Goal: Transaction & Acquisition: Download file/media

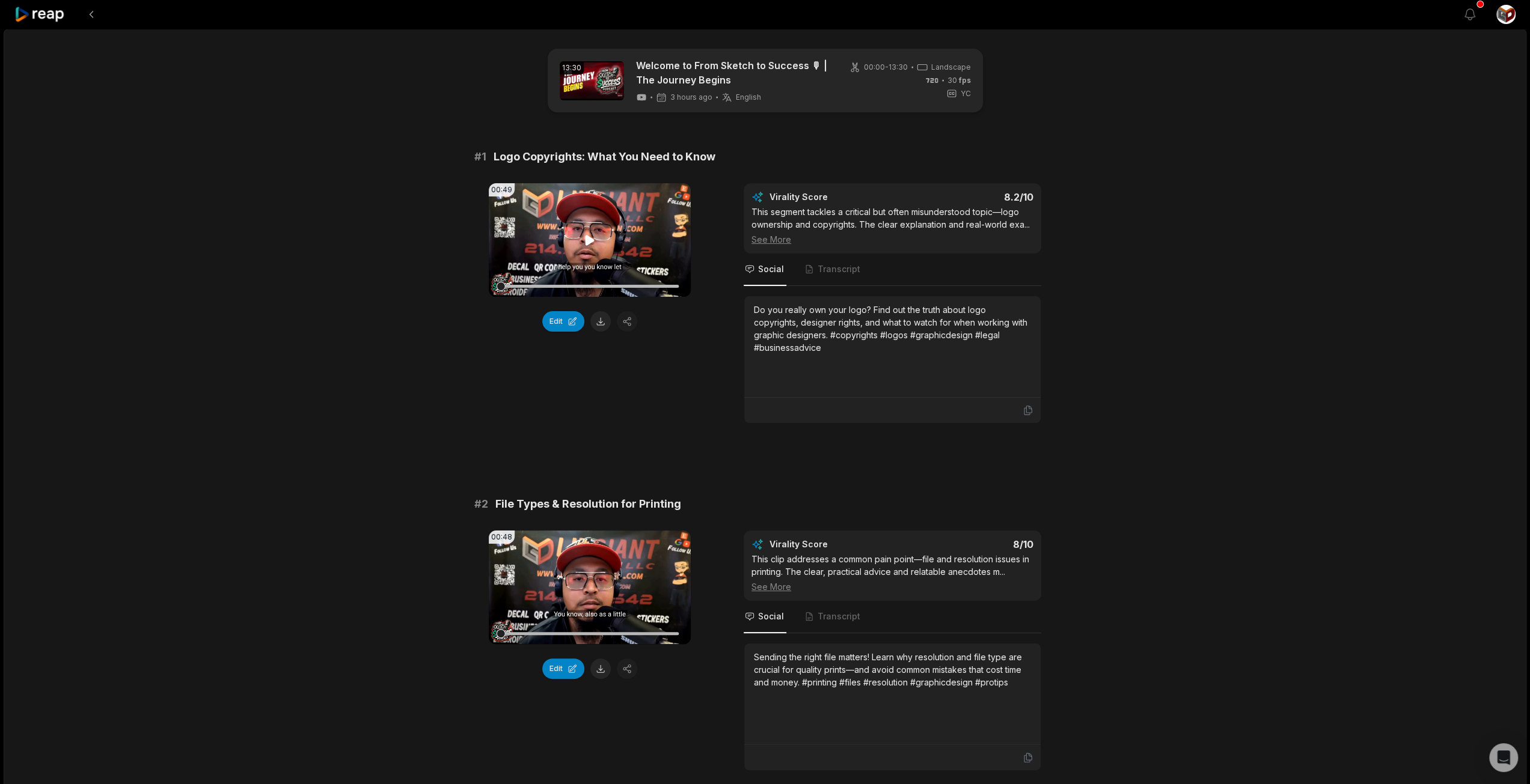
click at [588, 241] on icon at bounding box center [590, 240] width 9 height 10
click at [589, 243] on icon at bounding box center [590, 241] width 14 height 14
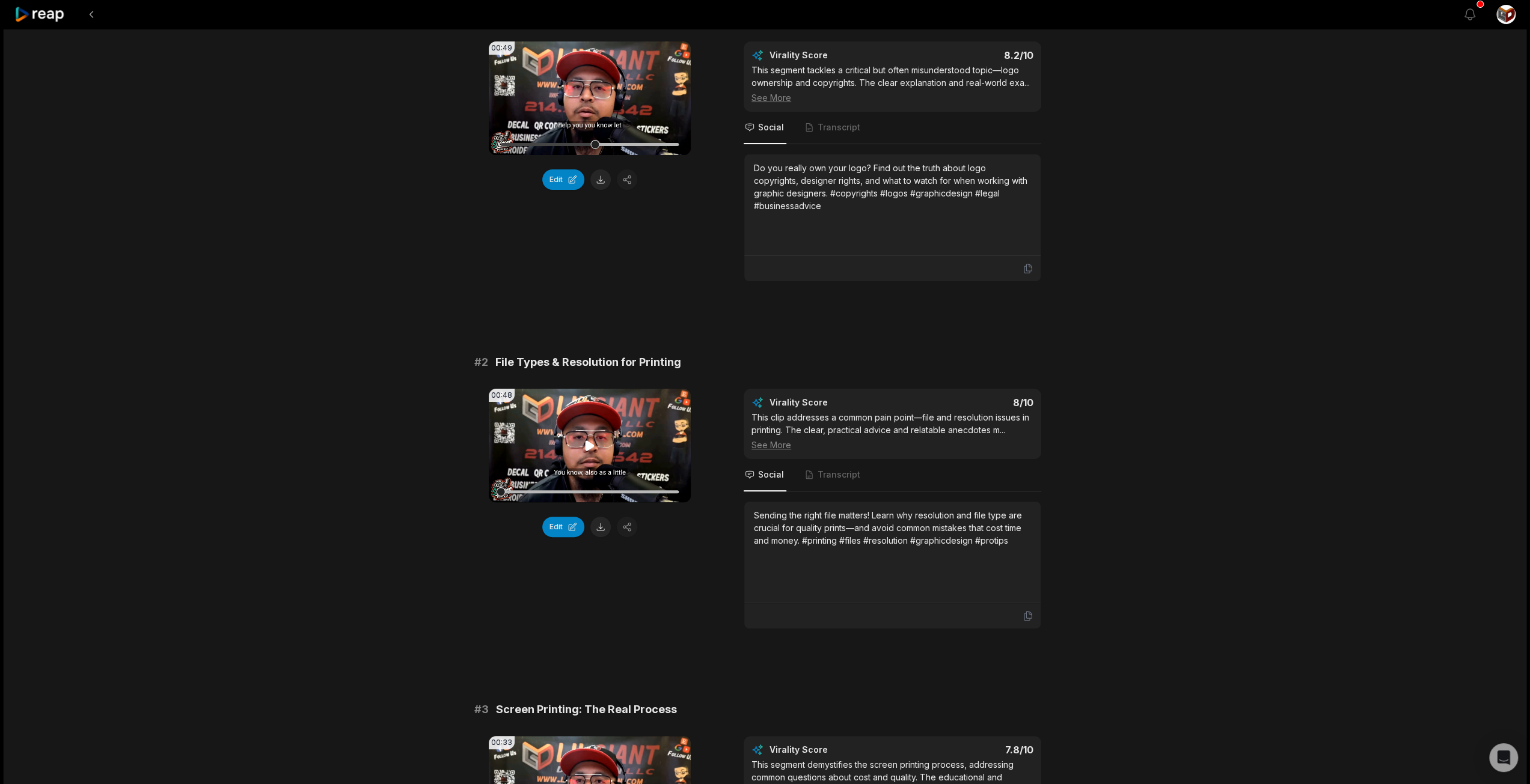
scroll to position [180, 0]
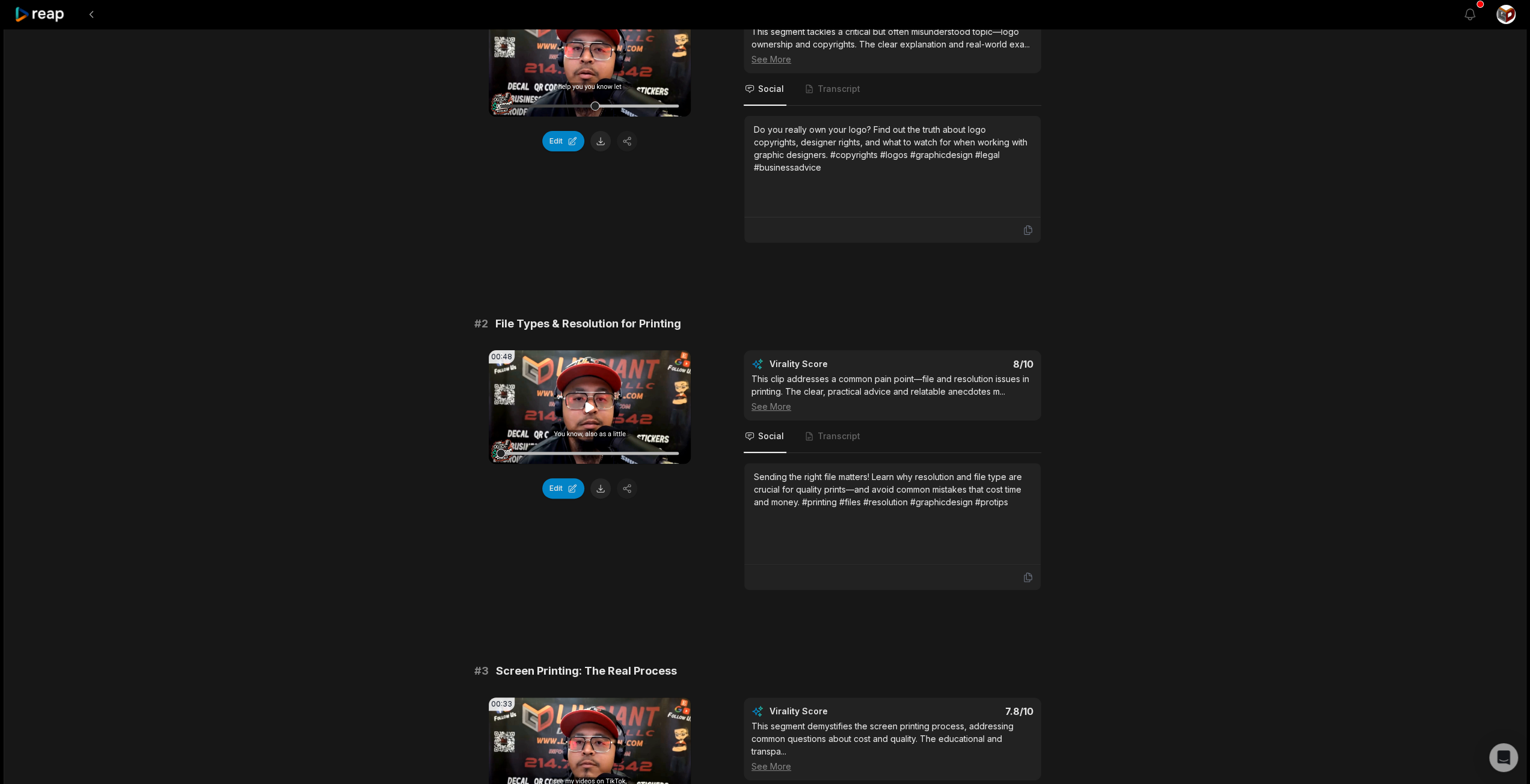
click at [594, 402] on icon at bounding box center [590, 407] width 14 height 14
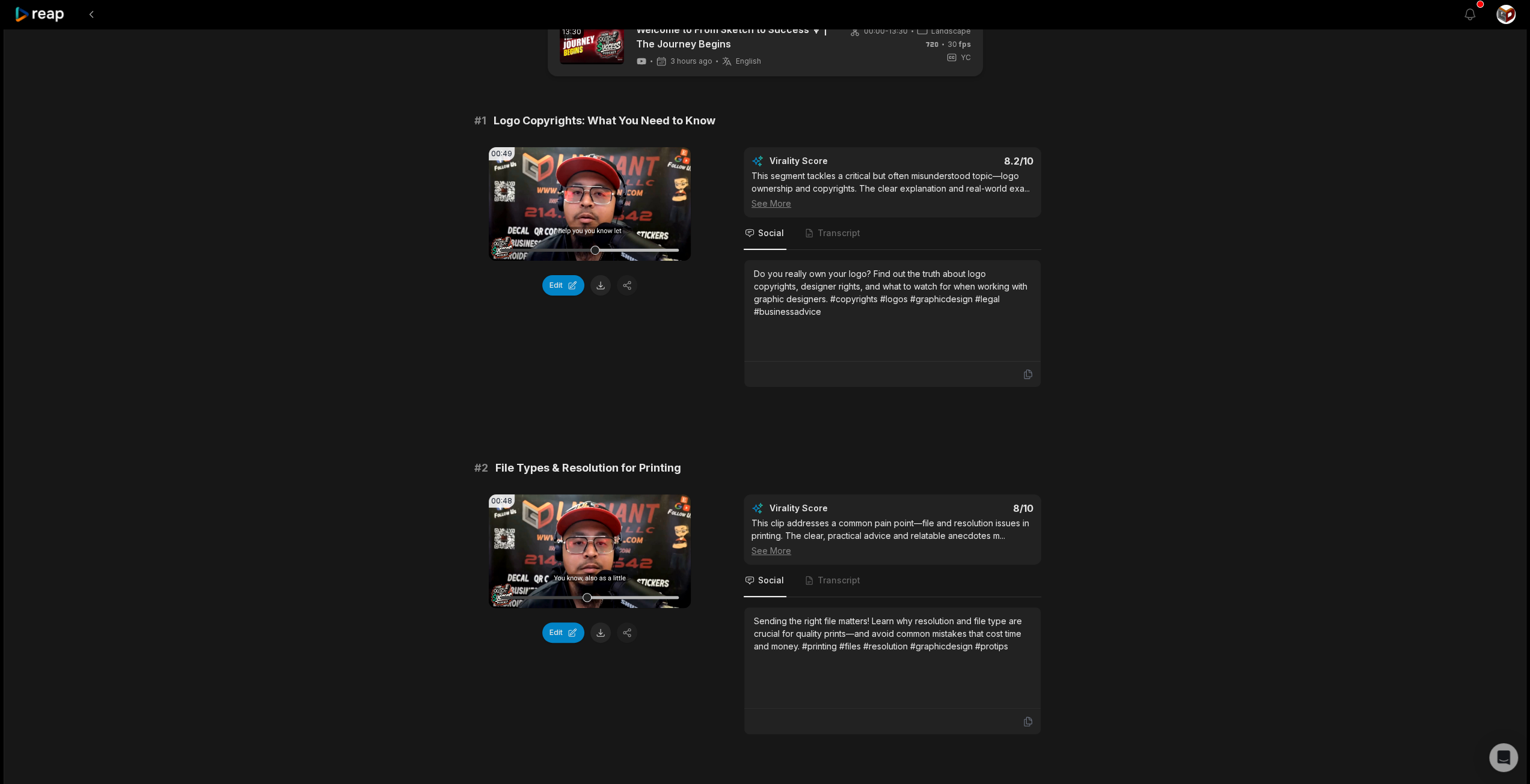
scroll to position [0, 0]
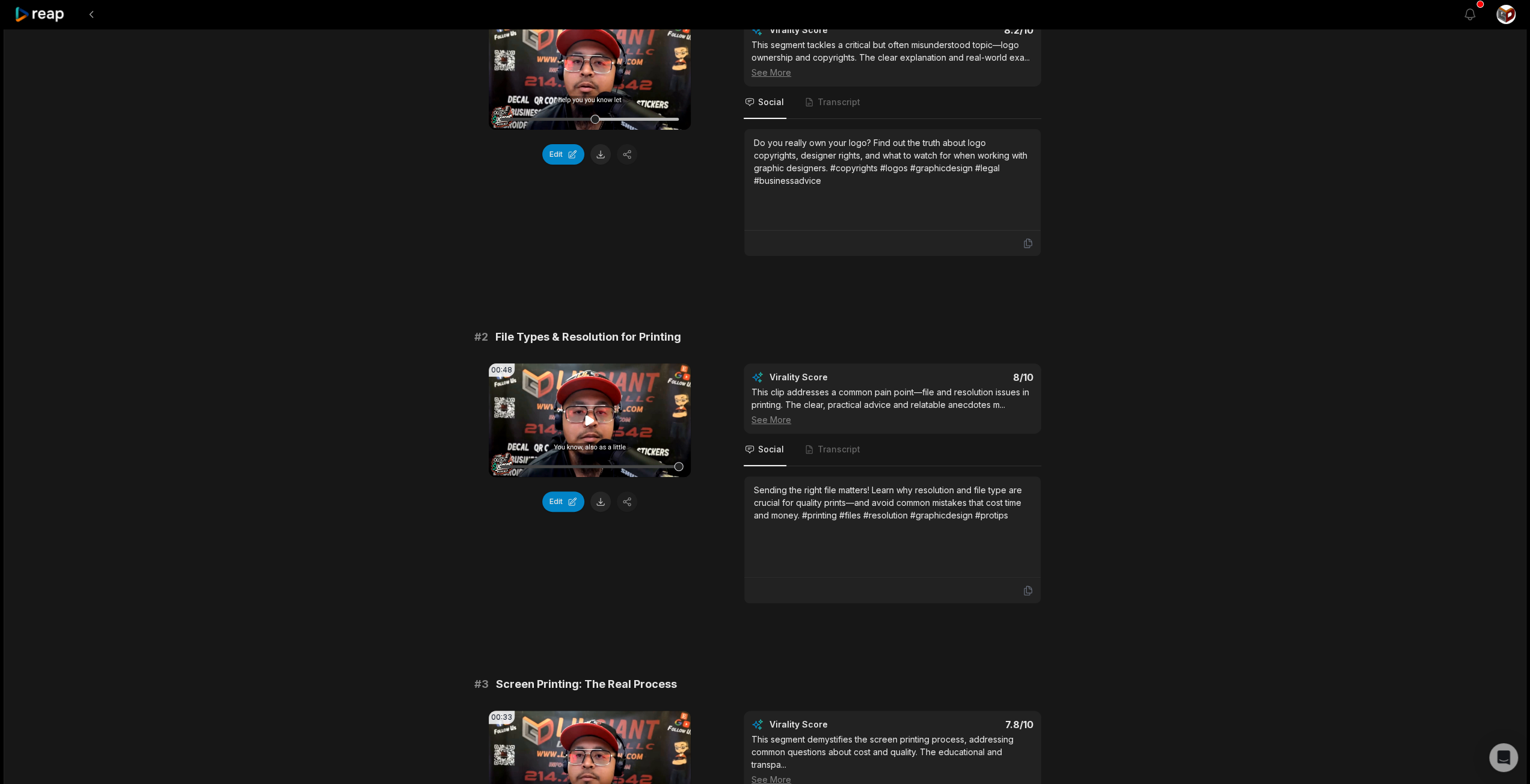
scroll to position [180, 0]
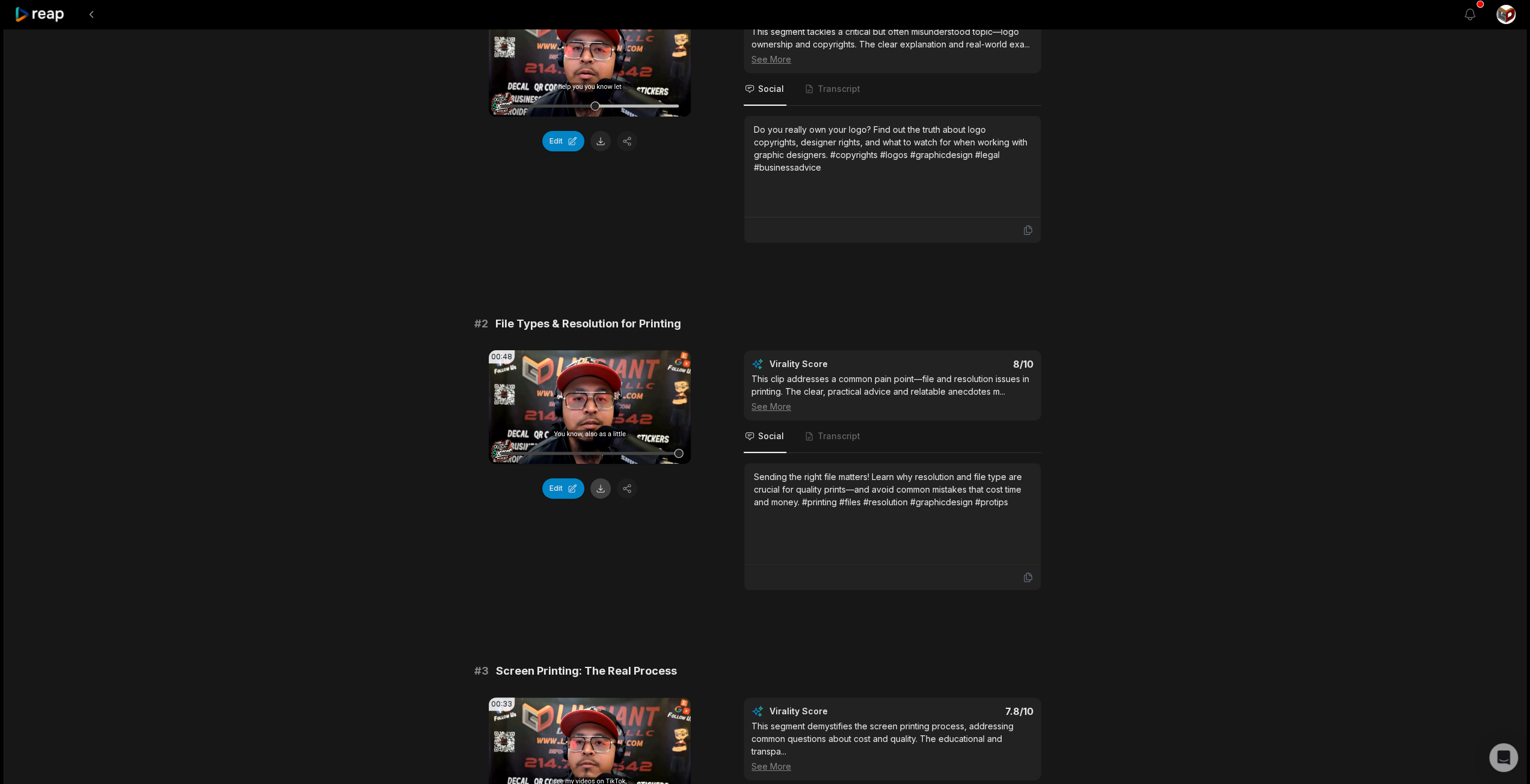
click at [597, 492] on button at bounding box center [600, 488] width 20 height 20
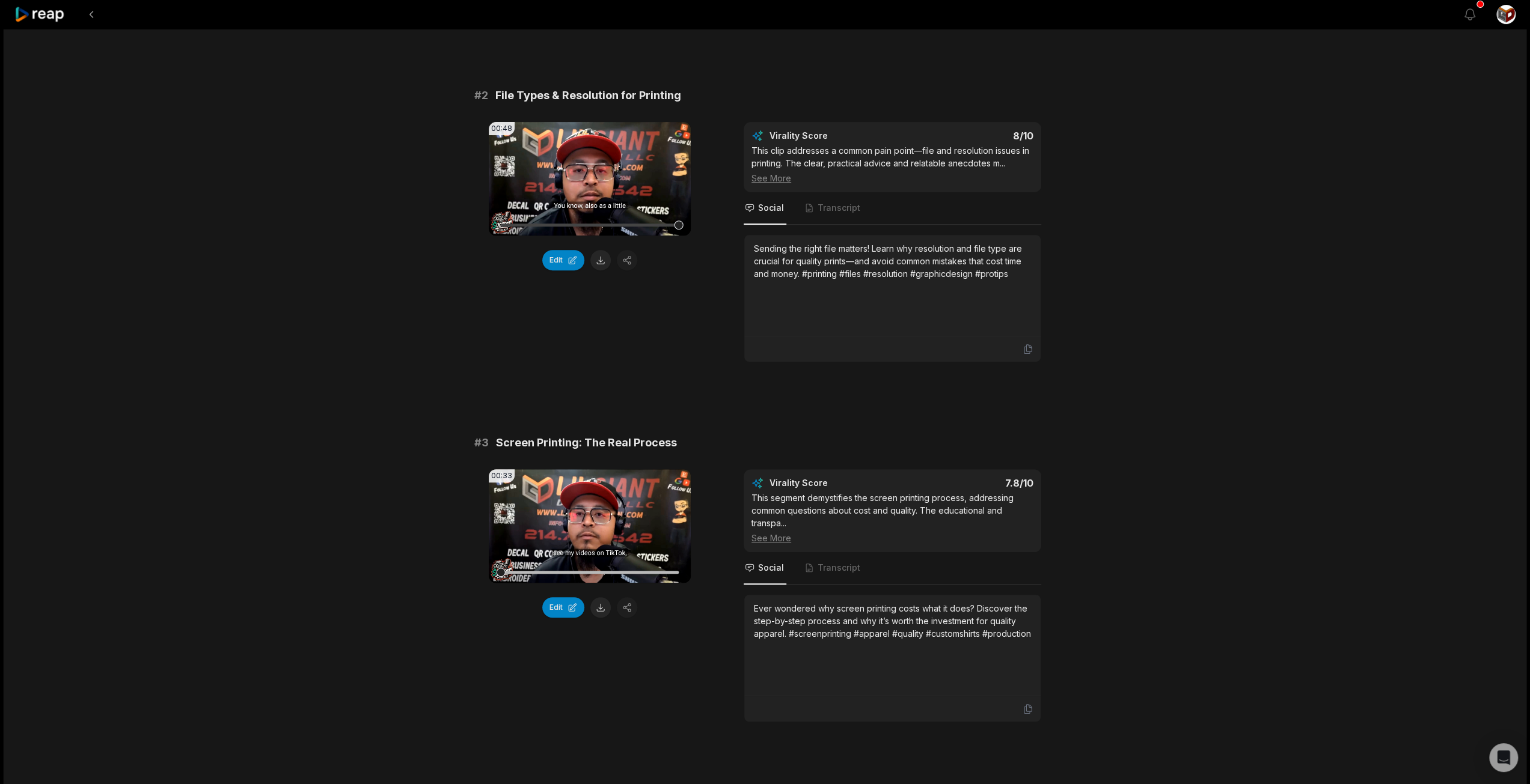
scroll to position [421, 0]
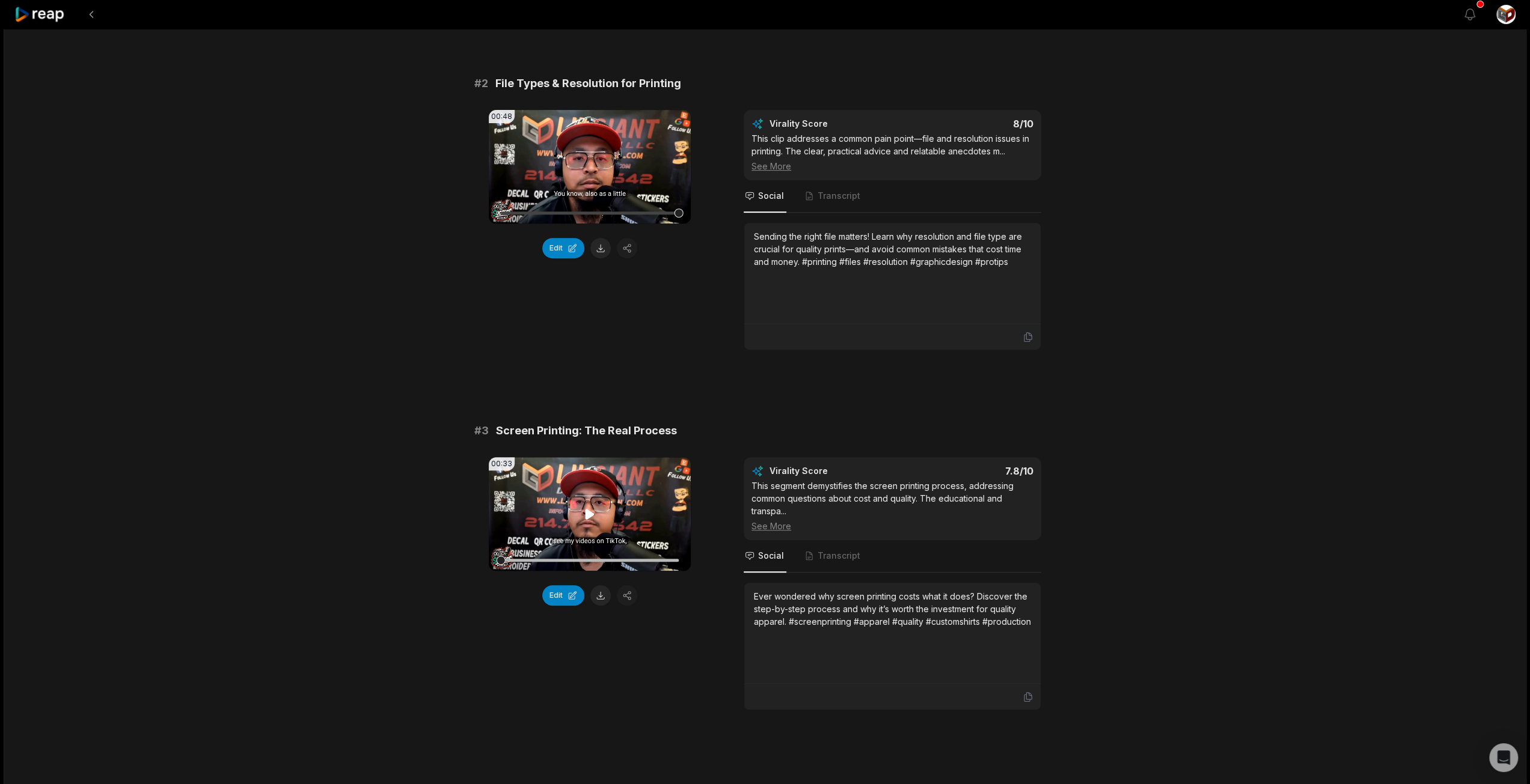
click at [588, 507] on icon at bounding box center [590, 515] width 14 height 14
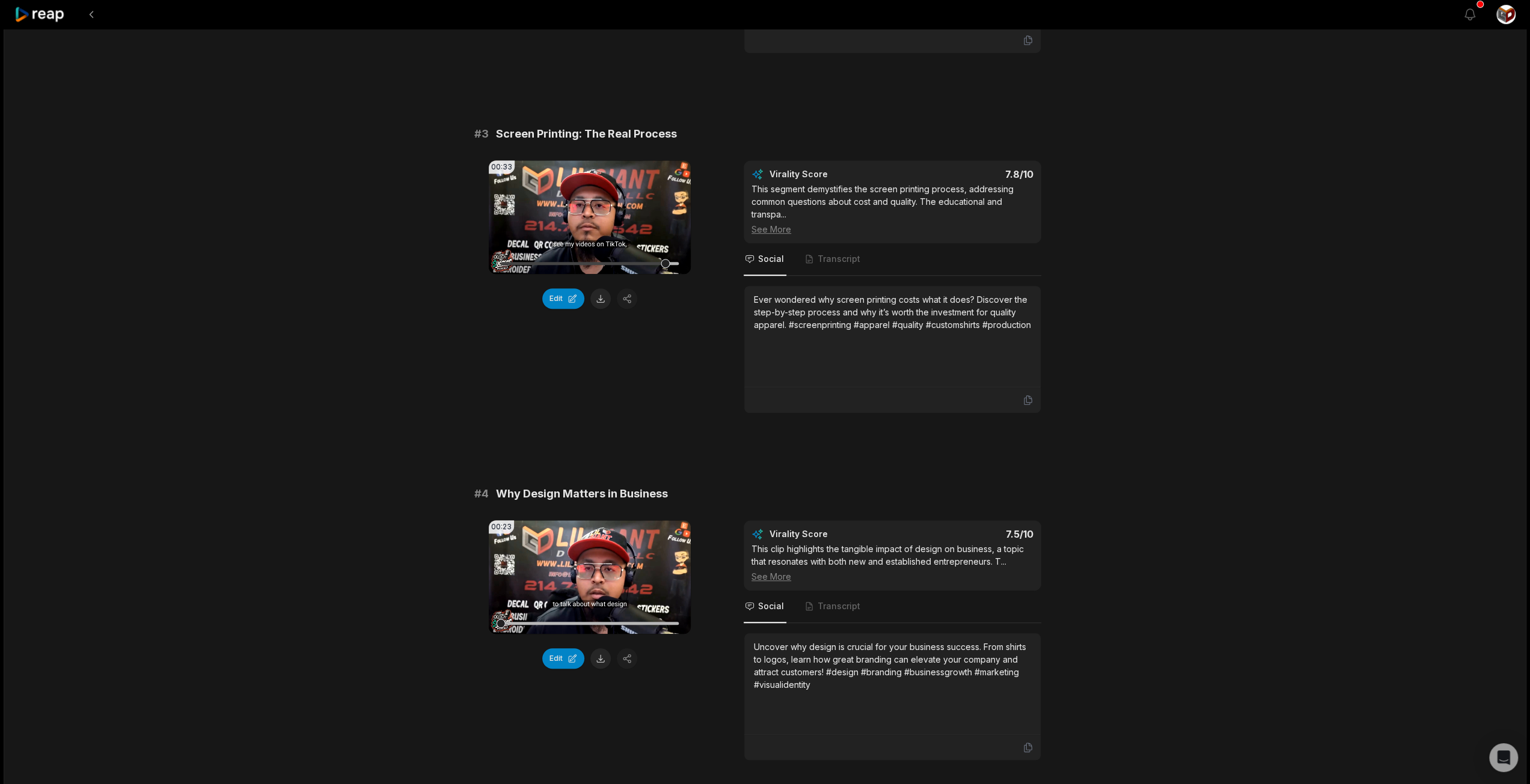
scroll to position [721, 0]
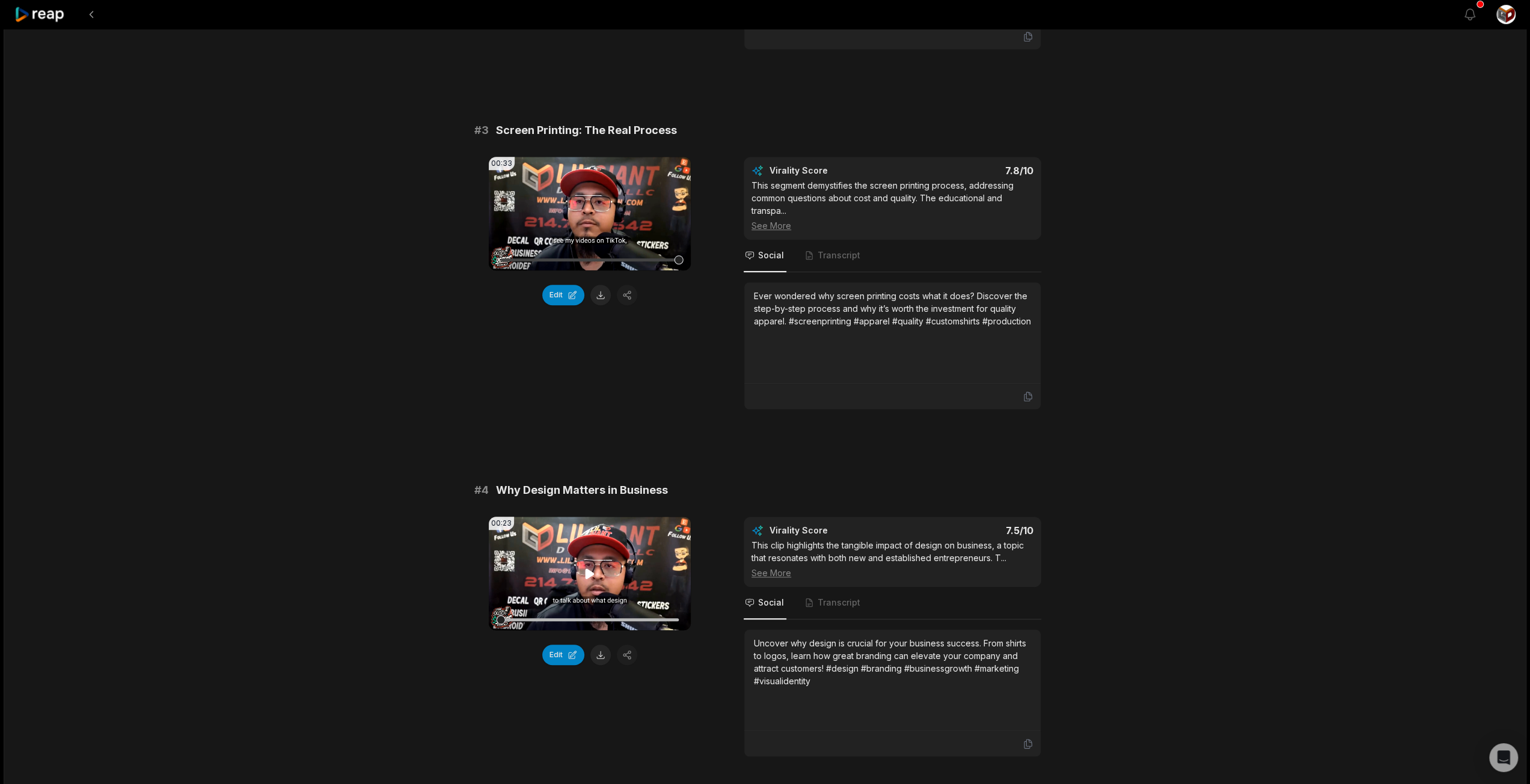
click at [590, 572] on icon at bounding box center [590, 574] width 9 height 10
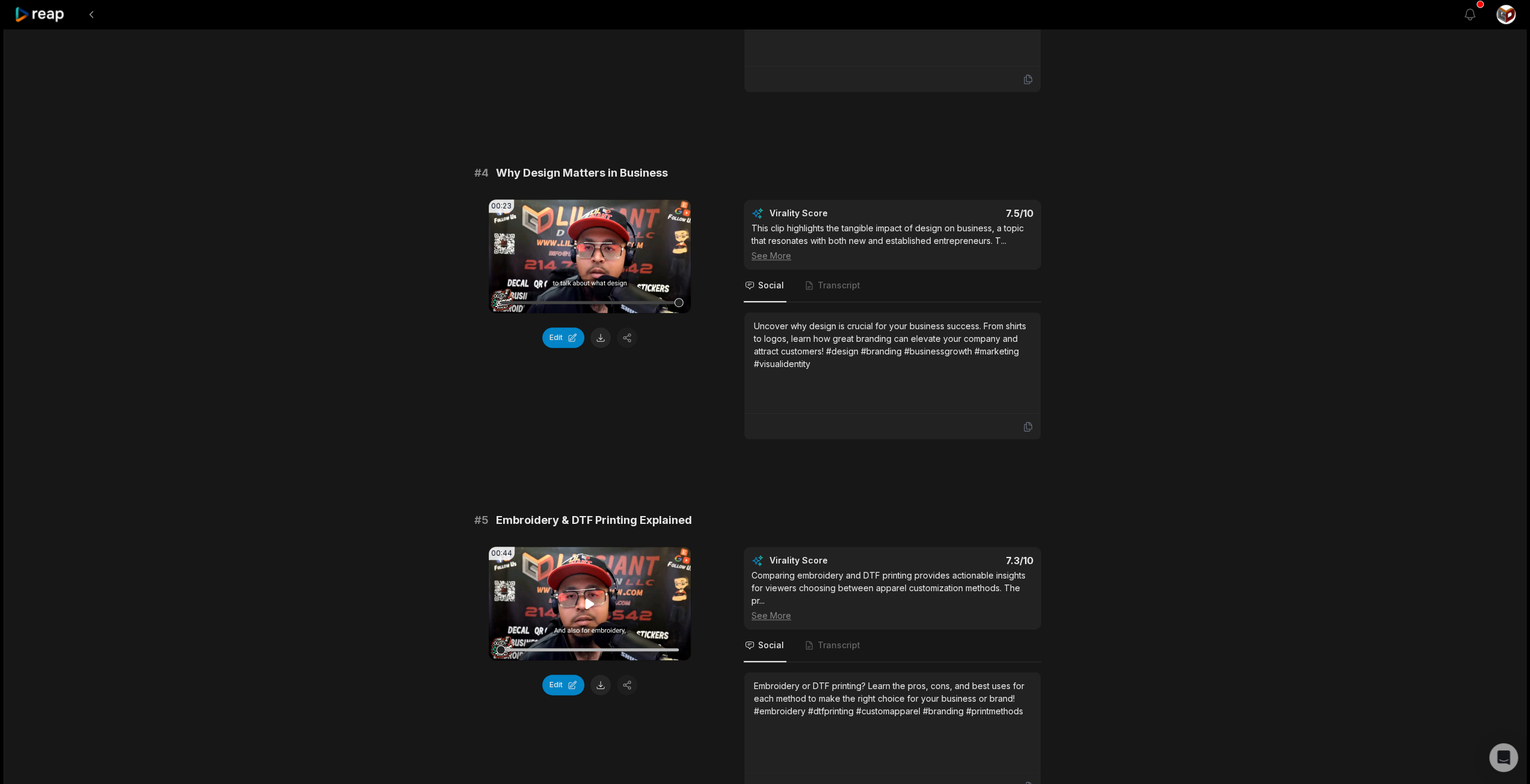
scroll to position [1082, 0]
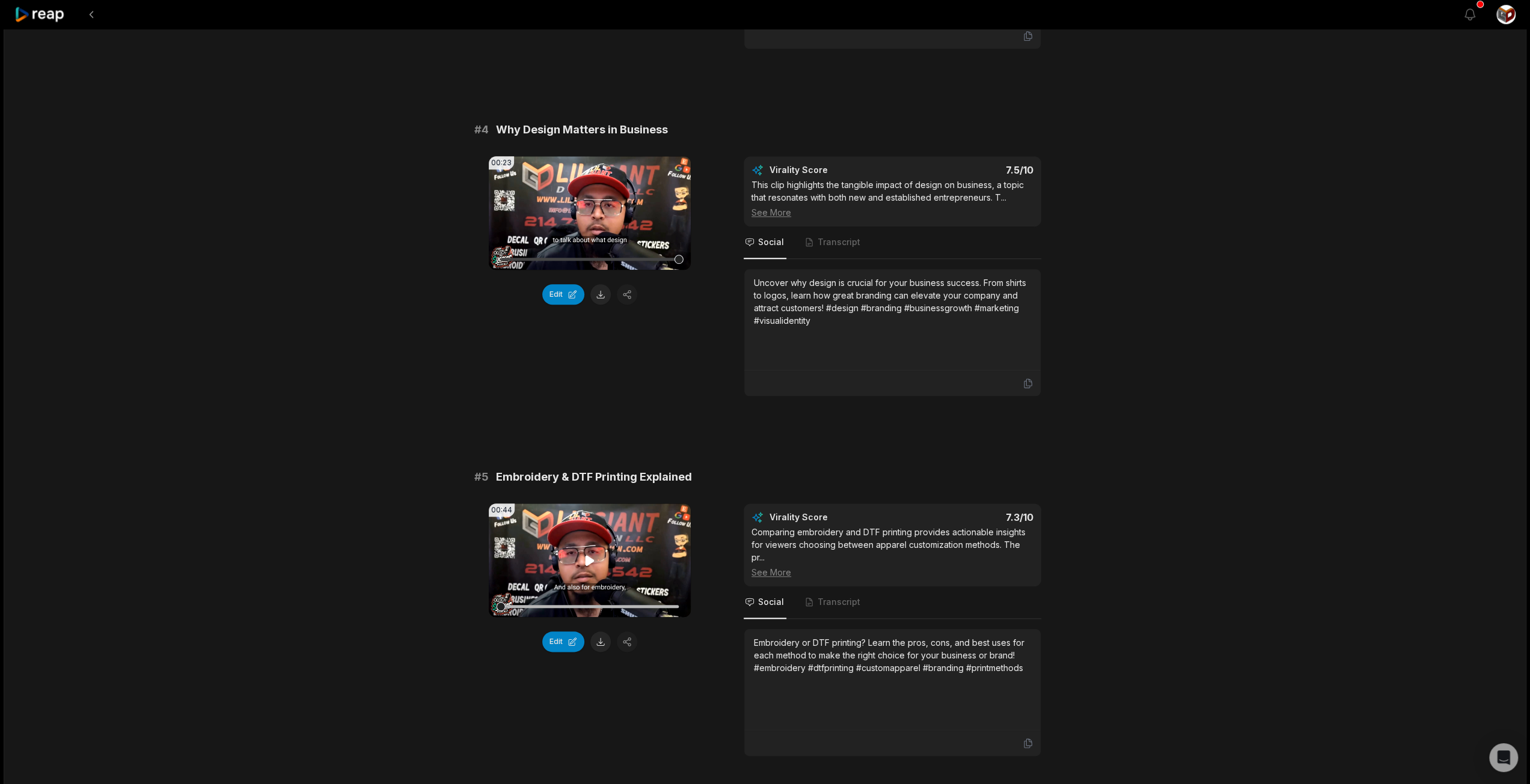
click at [587, 555] on icon at bounding box center [590, 560] width 9 height 10
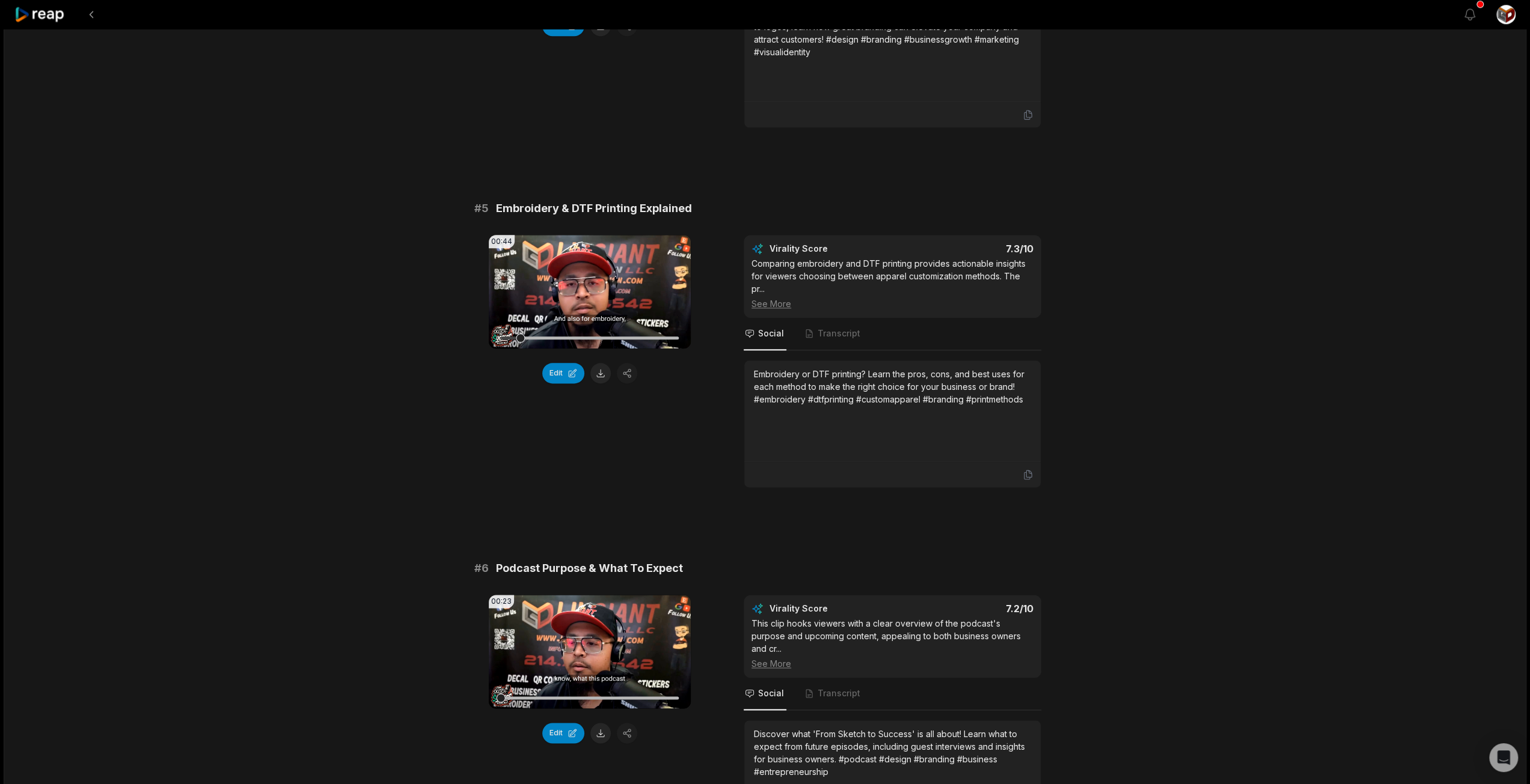
scroll to position [1502, 0]
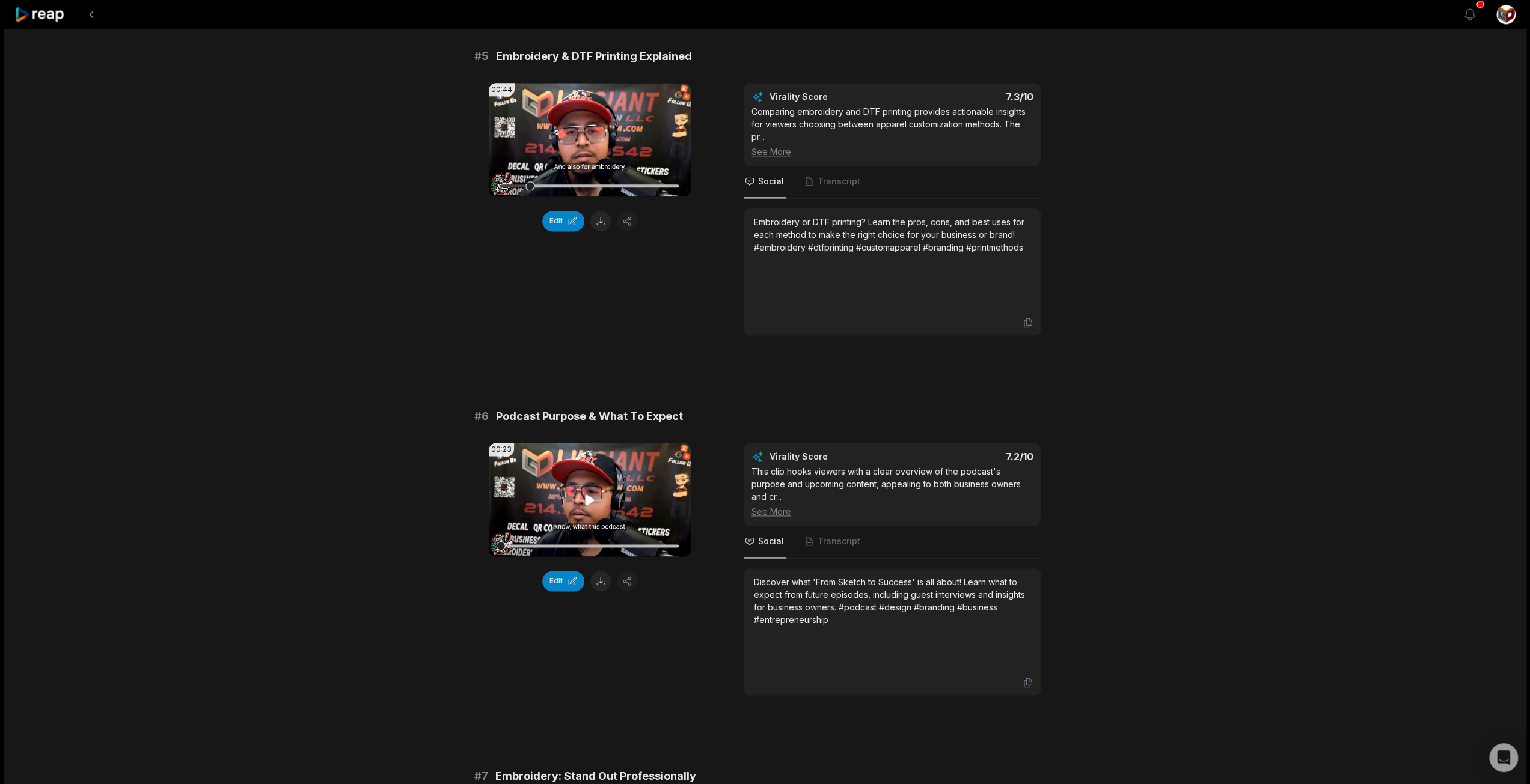
click at [590, 493] on icon at bounding box center [590, 500] width 14 height 14
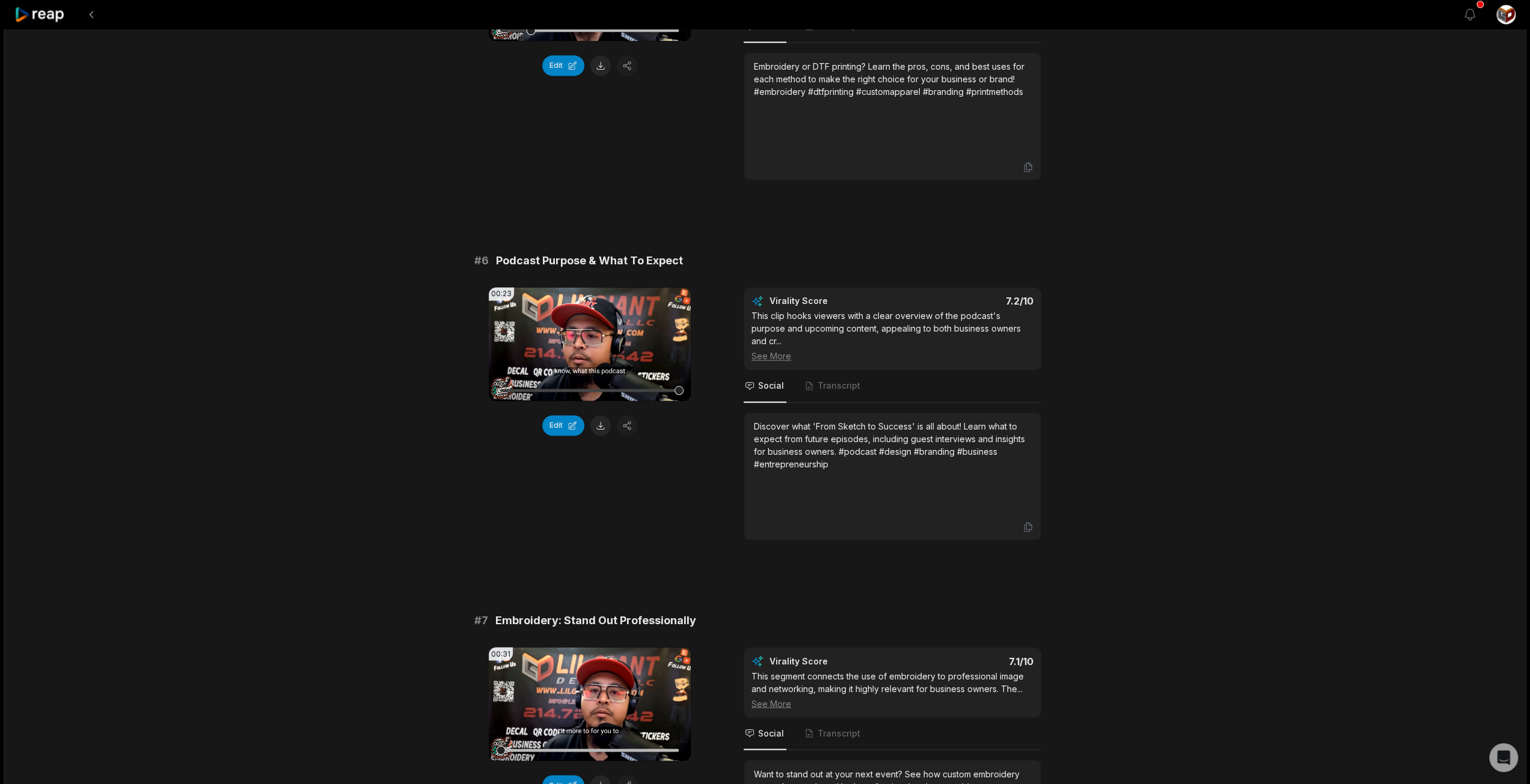
scroll to position [1682, 0]
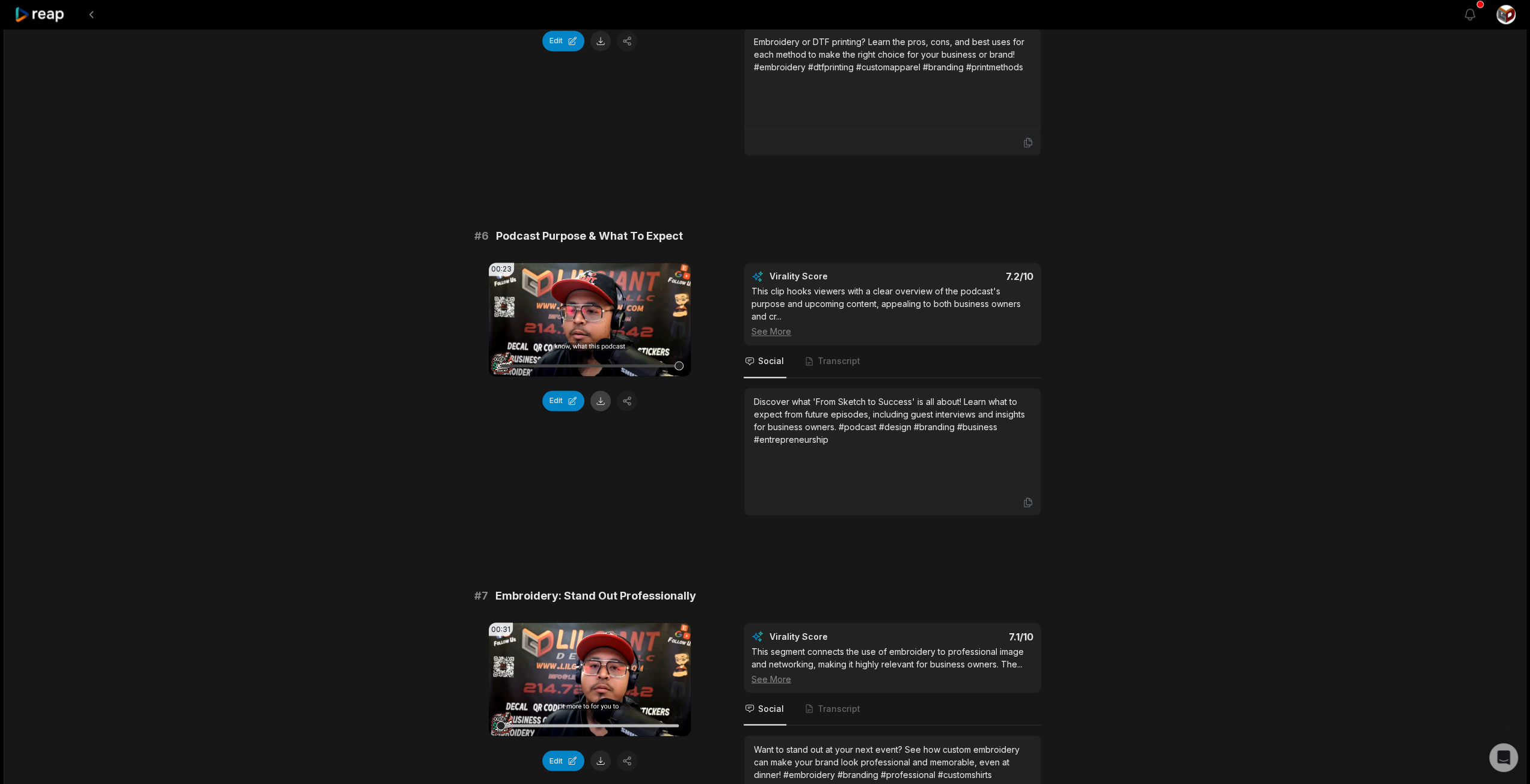
click at [603, 391] on button at bounding box center [600, 401] width 20 height 20
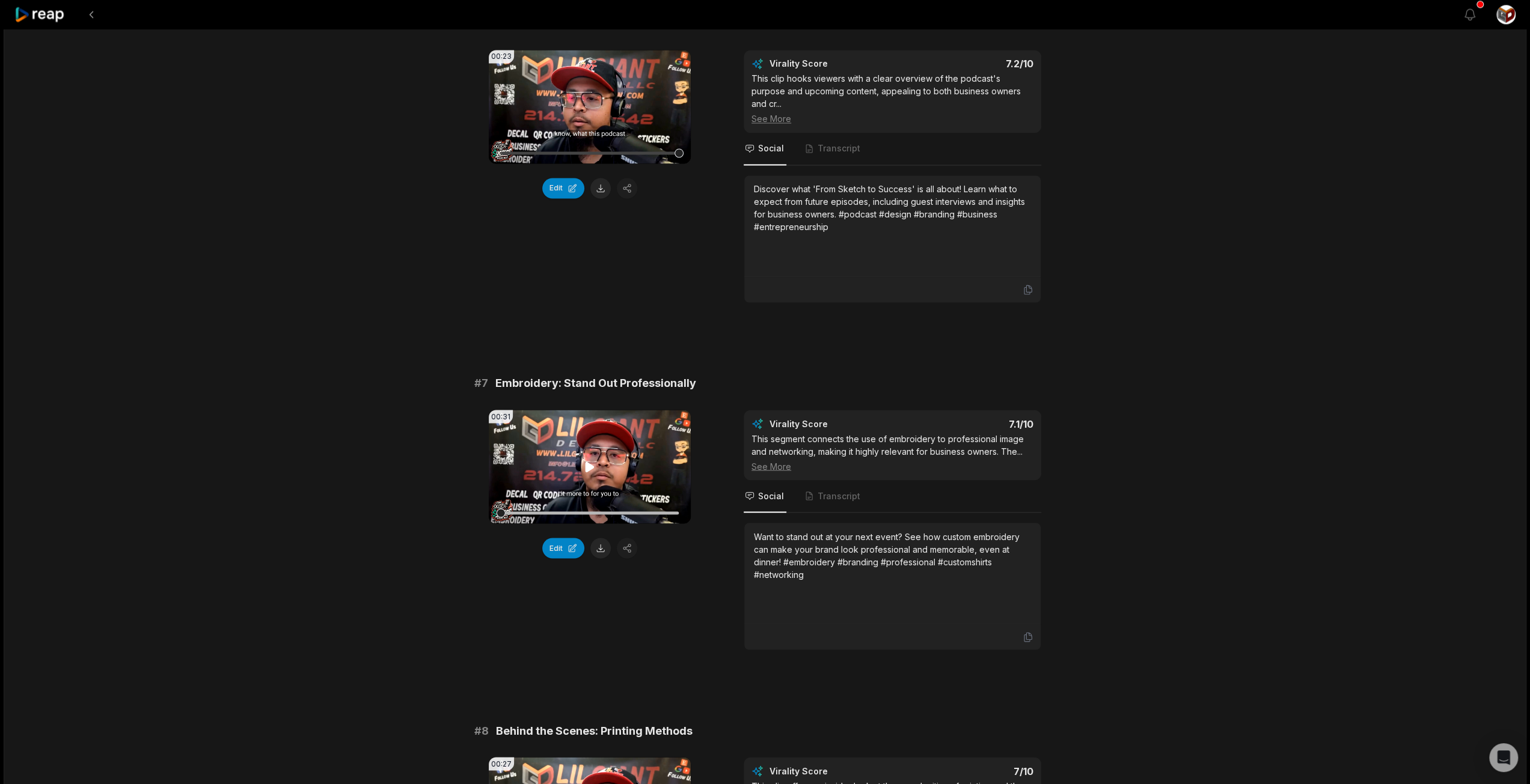
scroll to position [1923, 0]
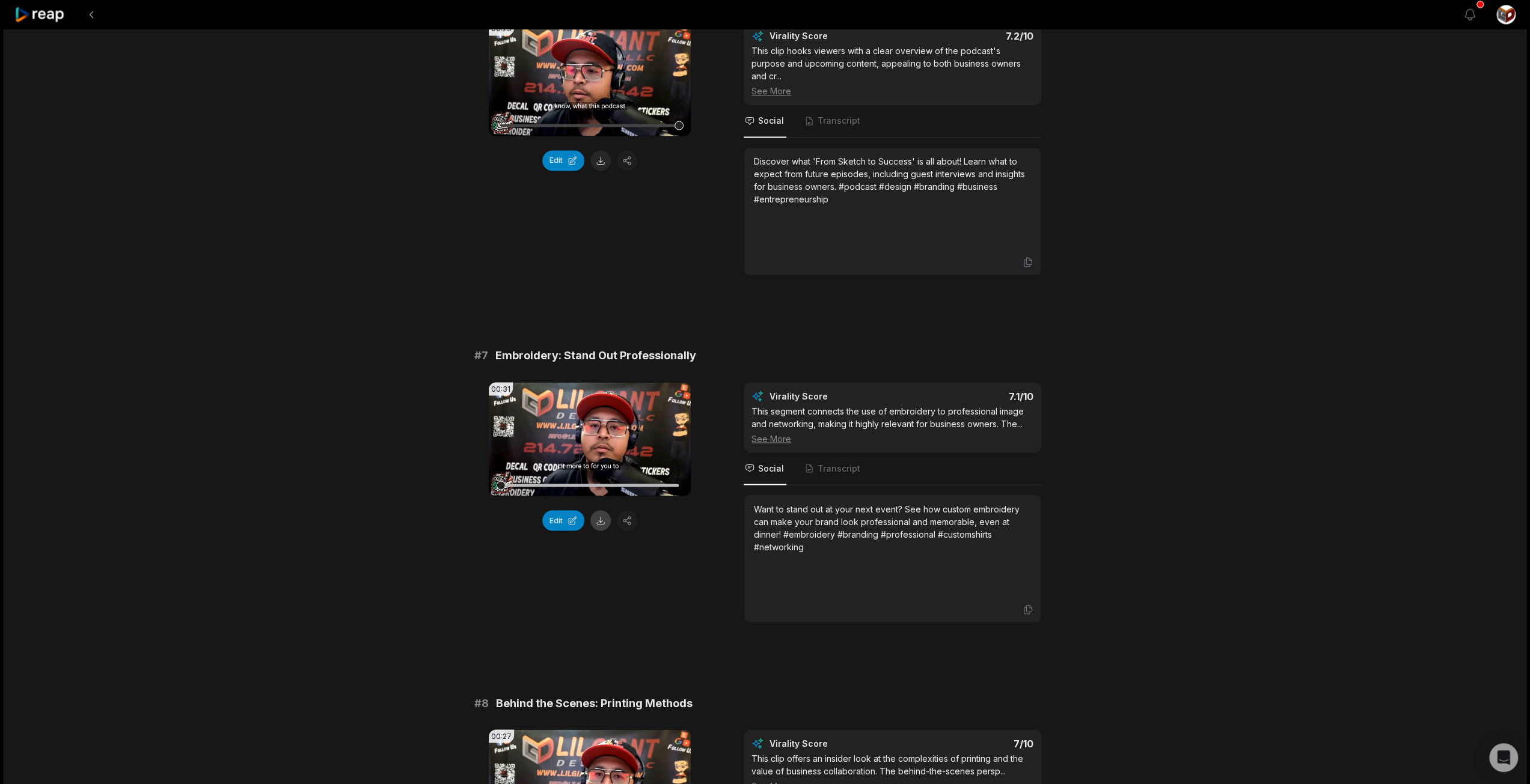
click at [601, 510] on button at bounding box center [600, 520] width 20 height 20
click at [587, 434] on icon at bounding box center [590, 439] width 9 height 10
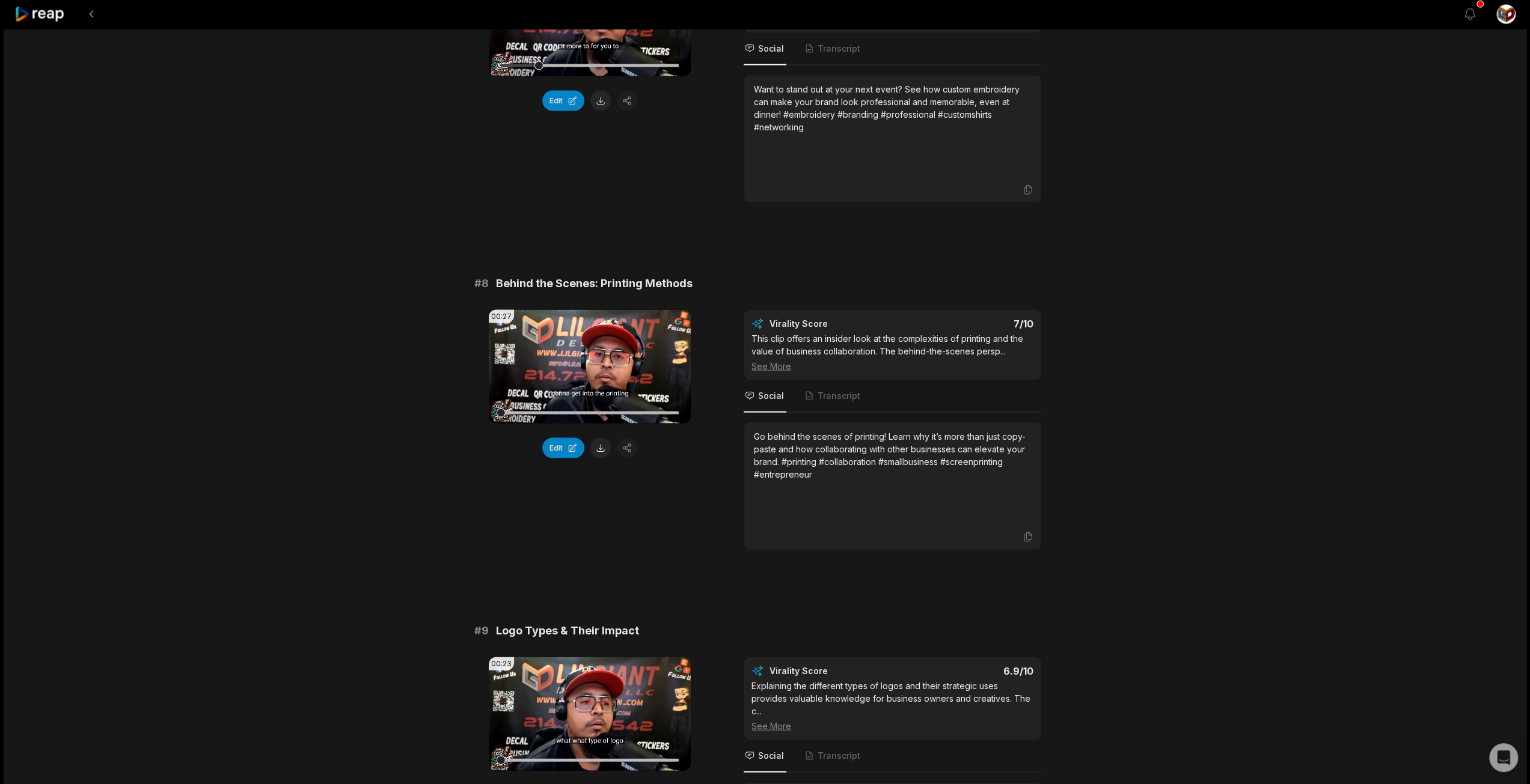
scroll to position [2343, 0]
click at [592, 359] on icon at bounding box center [590, 366] width 14 height 14
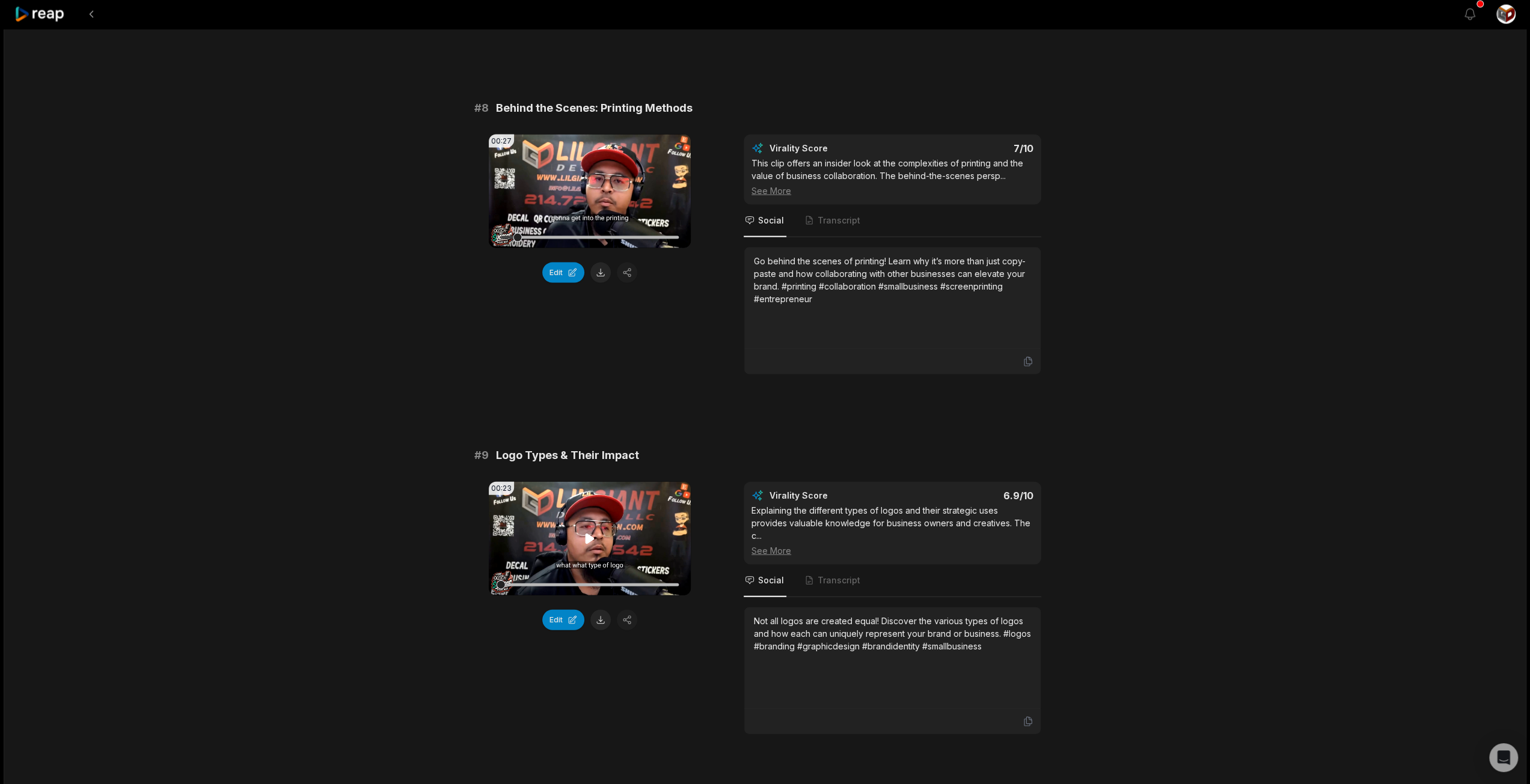
scroll to position [2524, 0]
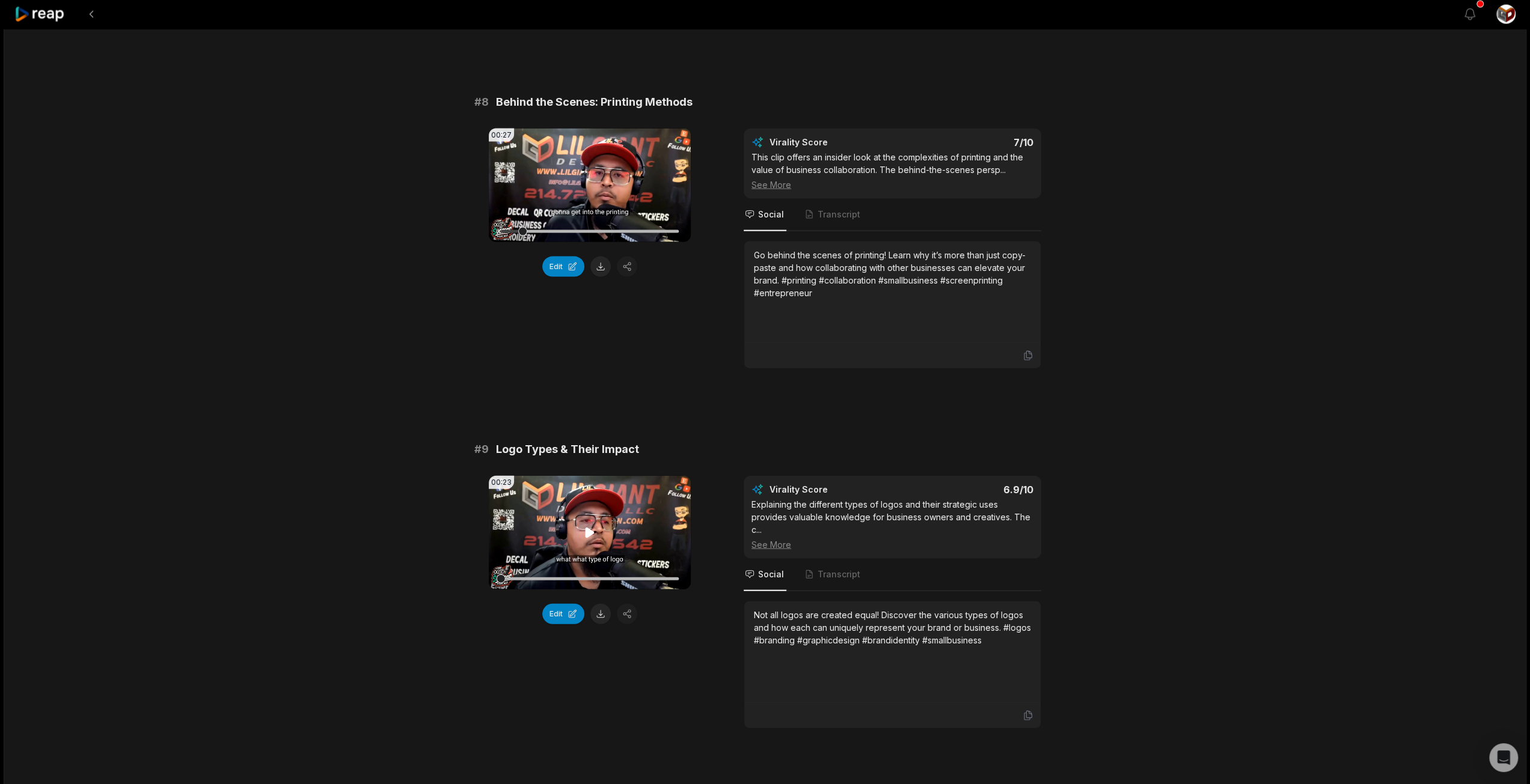
click at [588, 526] on icon at bounding box center [590, 533] width 14 height 14
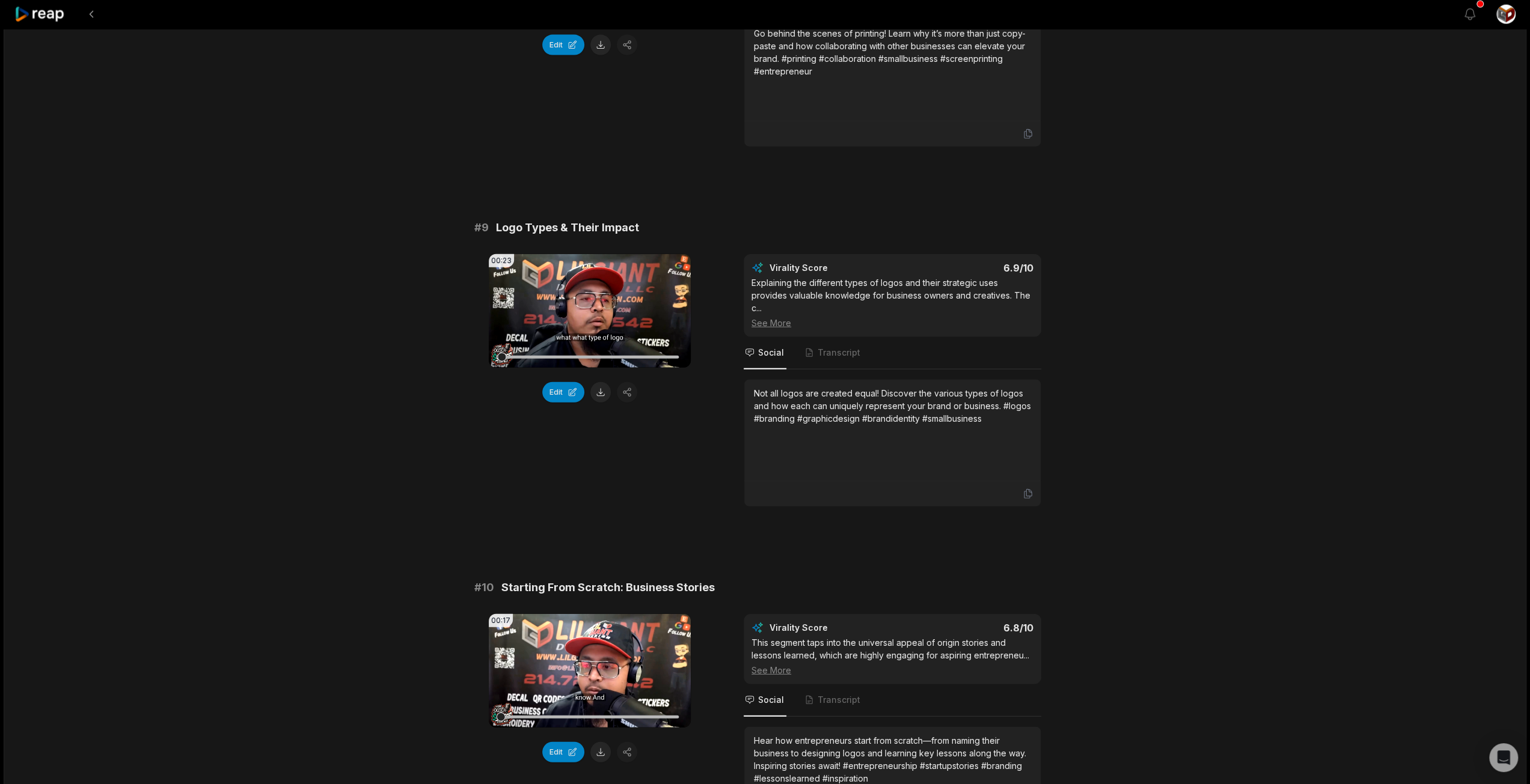
scroll to position [2764, 0]
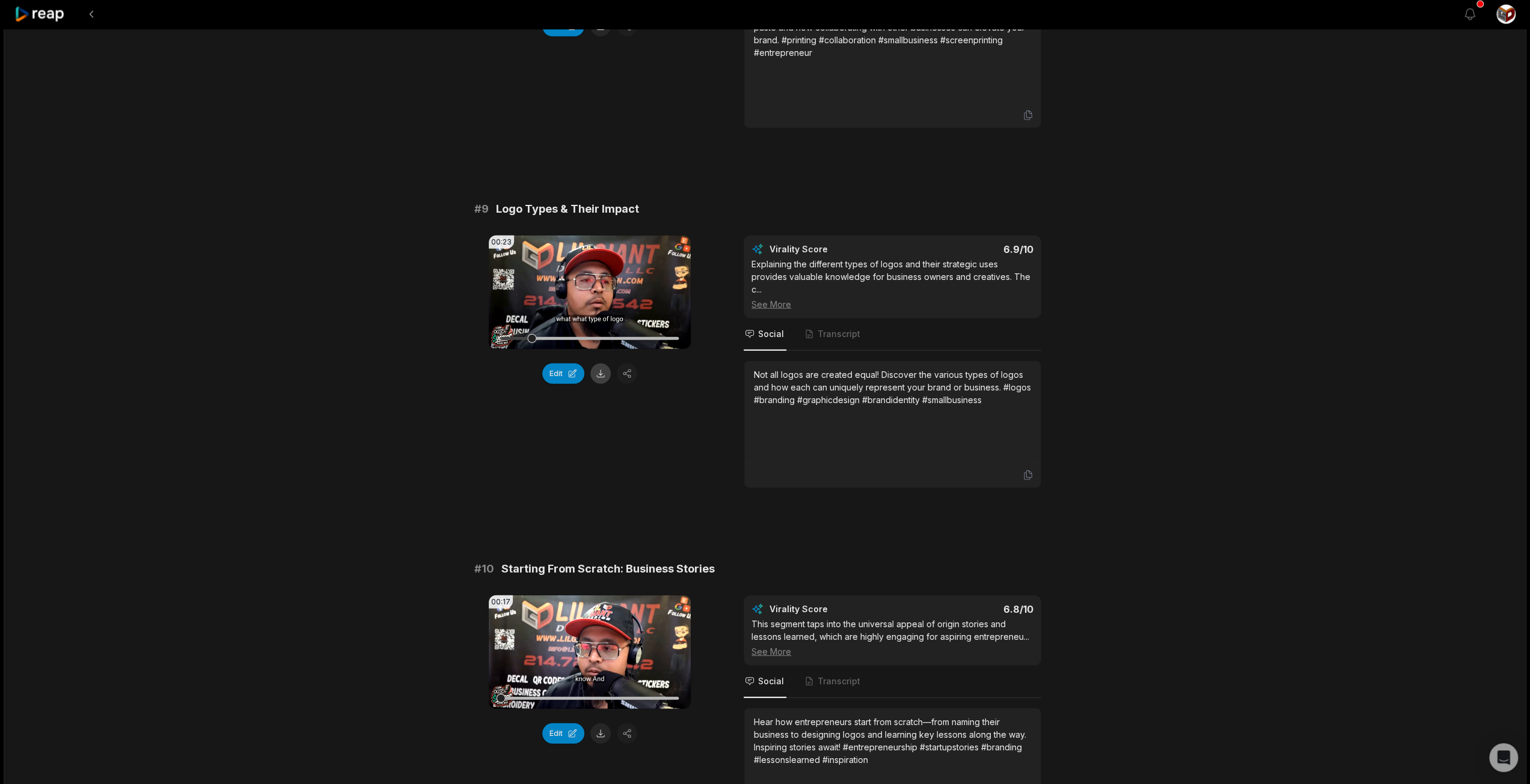
click at [601, 364] on button at bounding box center [600, 374] width 20 height 20
click at [588, 285] on icon at bounding box center [590, 292] width 14 height 14
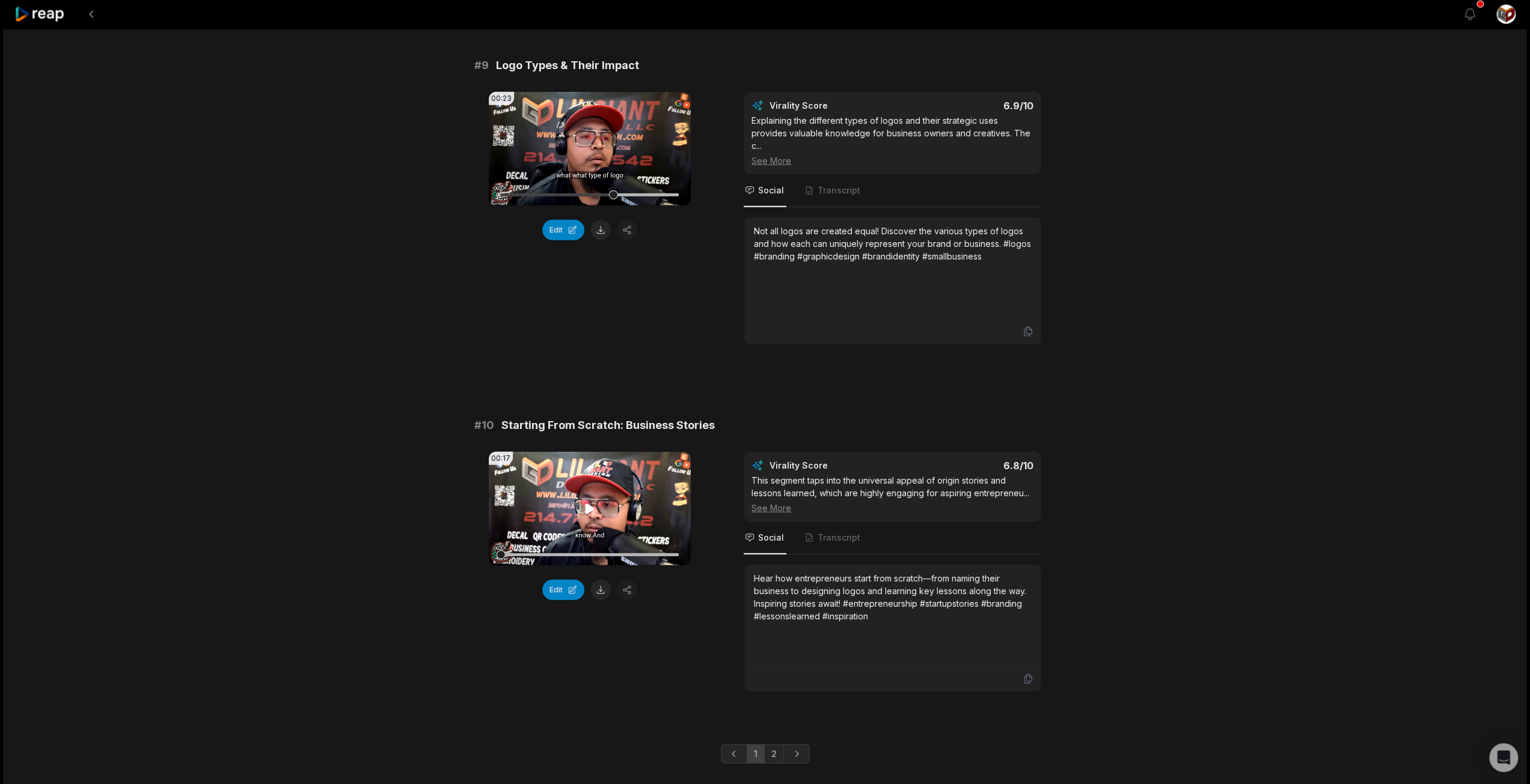
scroll to position [2912, 0]
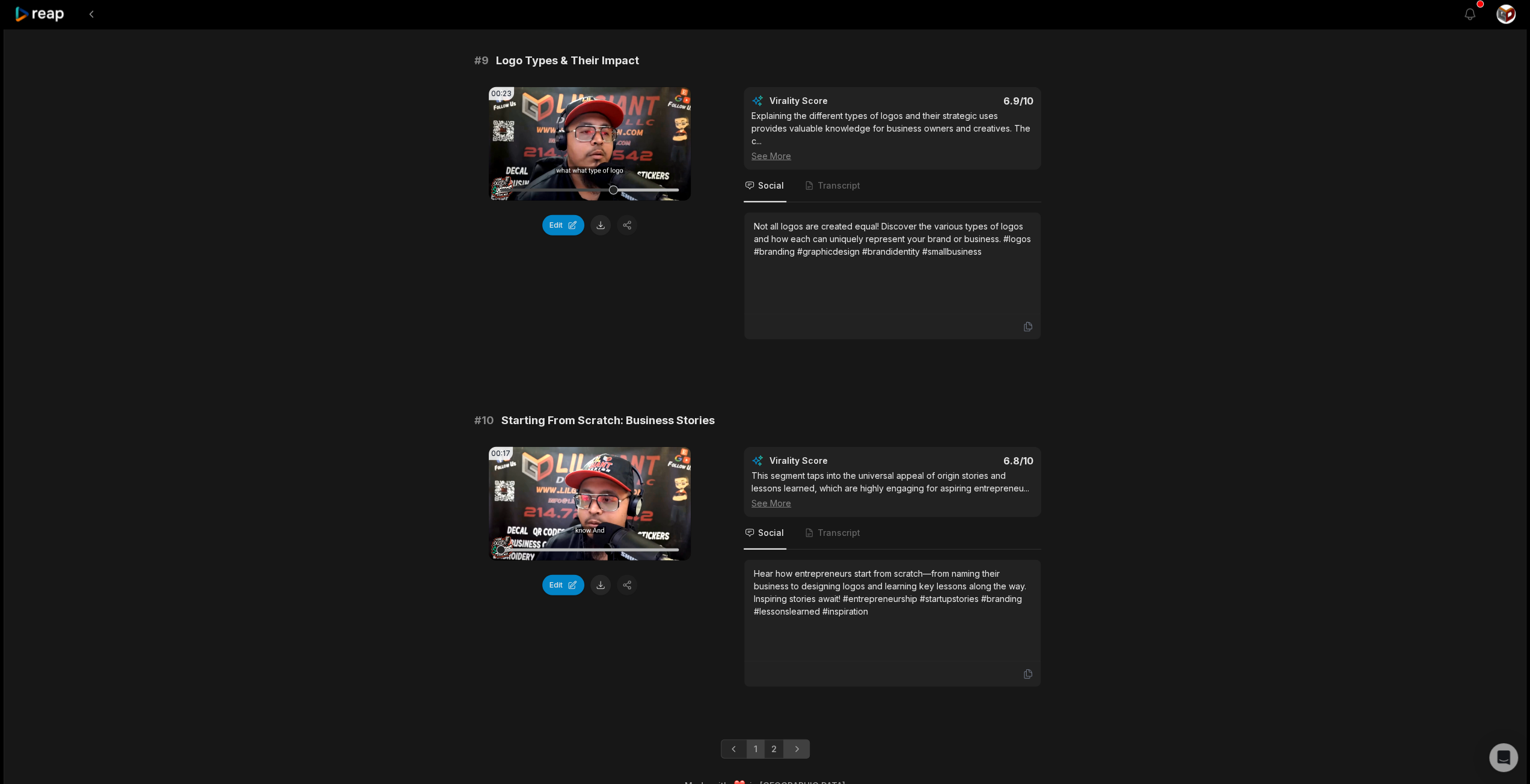
click at [796, 739] on link "Next page" at bounding box center [796, 749] width 26 height 19
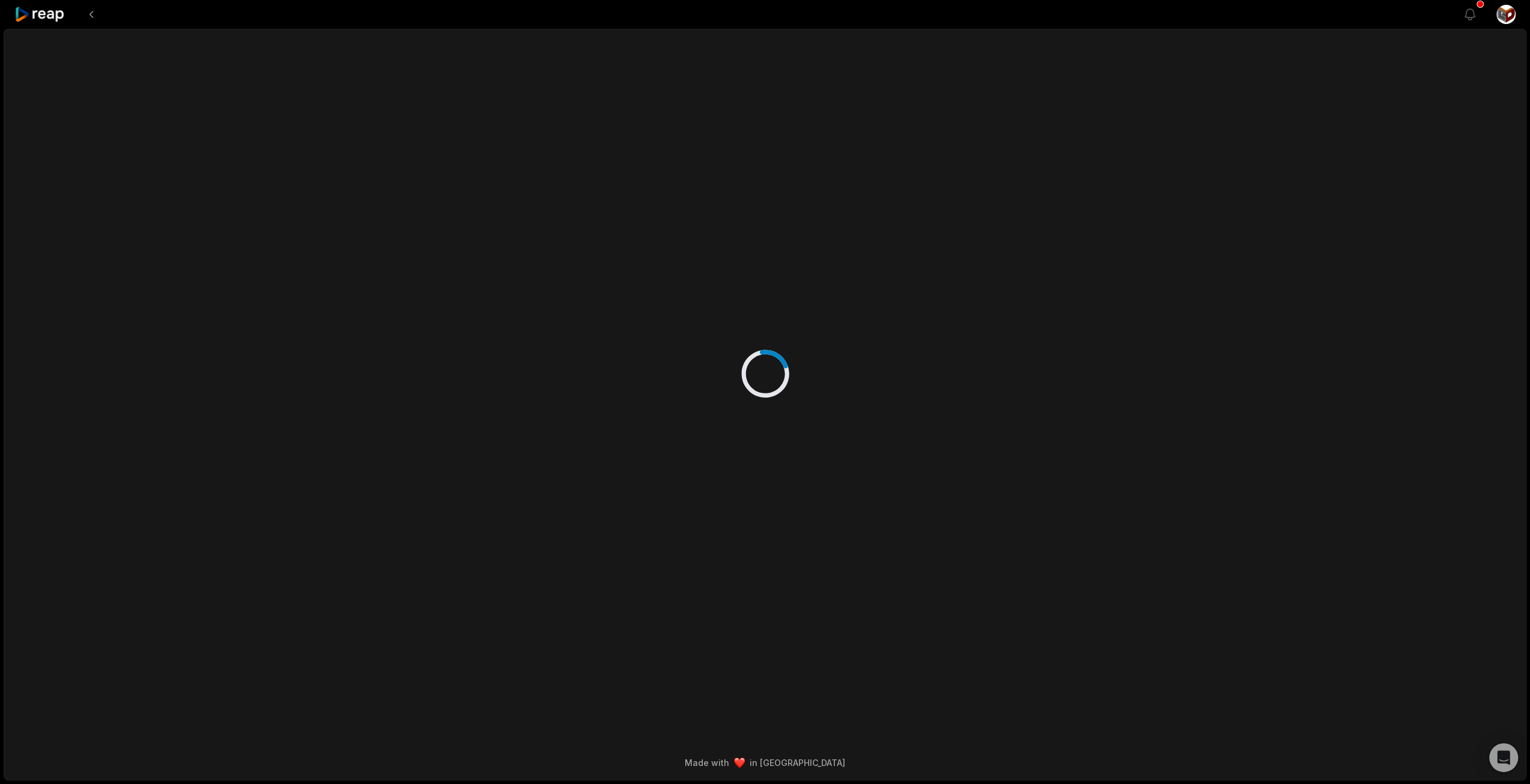
scroll to position [0, 0]
